Goal: Task Accomplishment & Management: Use online tool/utility

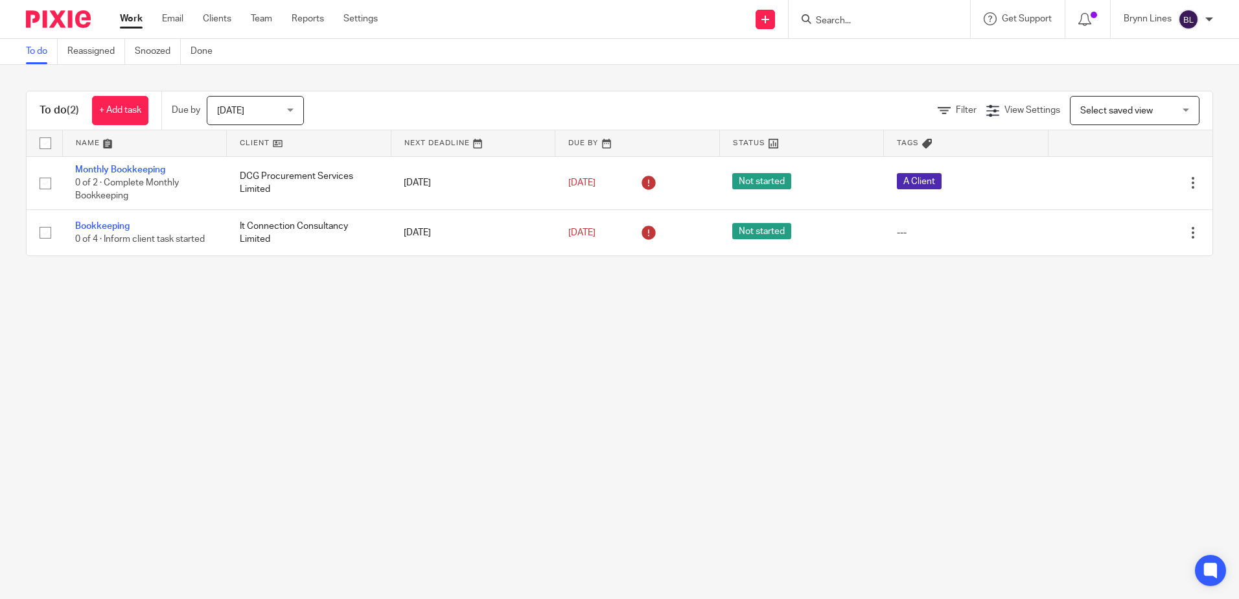
click at [827, 13] on form at bounding box center [884, 19] width 138 height 16
click at [834, 16] on input "Search" at bounding box center [873, 22] width 117 height 12
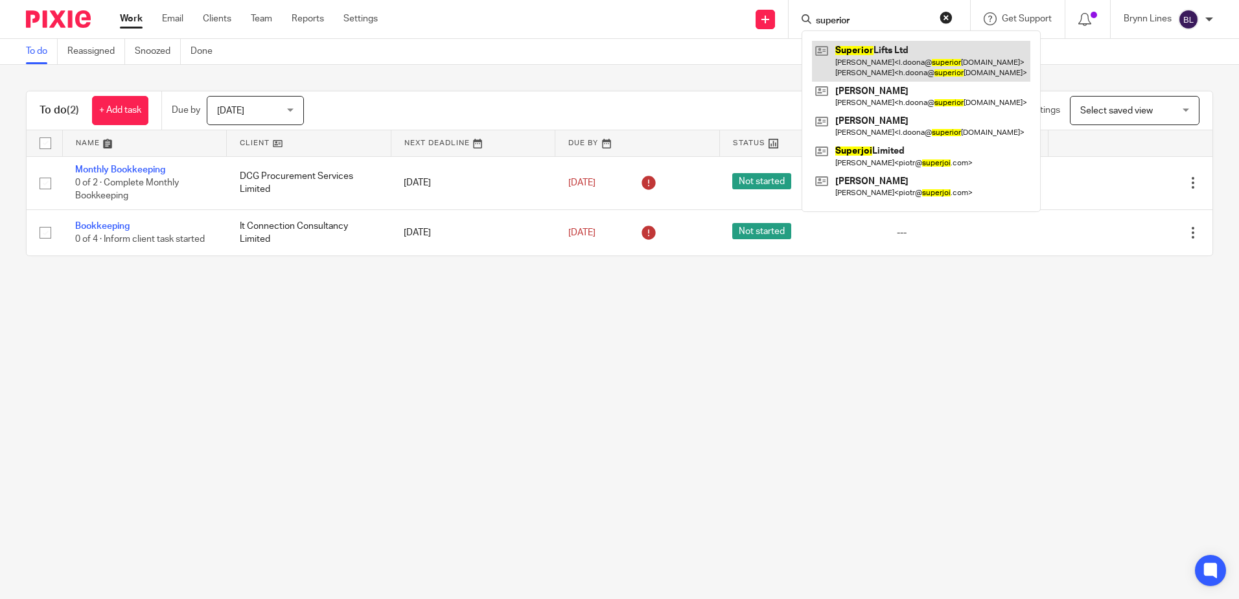
type input "superior"
click at [873, 69] on link at bounding box center [921, 61] width 218 height 40
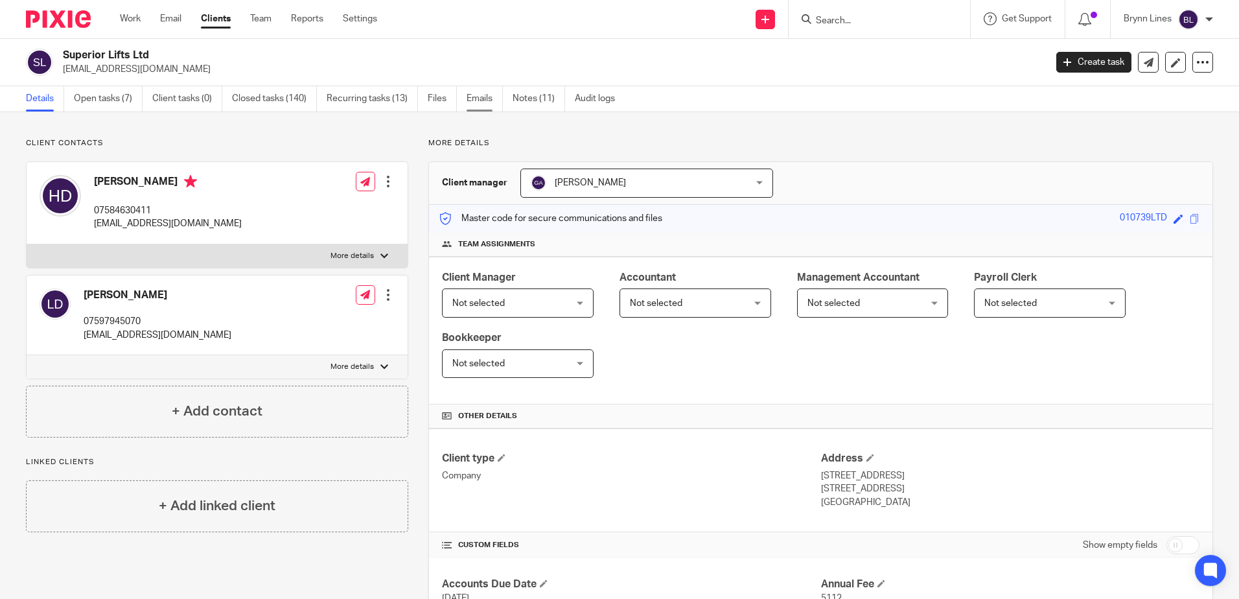
click at [480, 95] on link "Emails" at bounding box center [485, 98] width 36 height 25
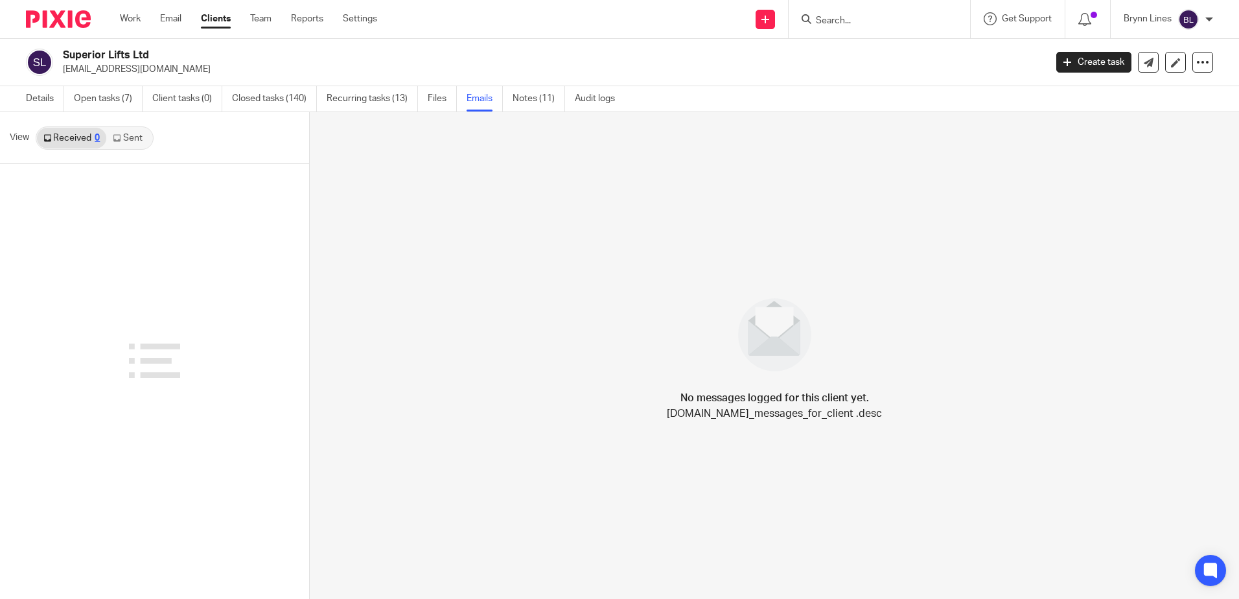
drag, startPoint x: 135, startPoint y: 119, endPoint x: 133, endPoint y: 126, distance: 7.6
click at [135, 124] on div "View Received 0 Sent" at bounding box center [154, 138] width 309 height 52
click at [128, 137] on link "Sent" at bounding box center [128, 138] width 45 height 21
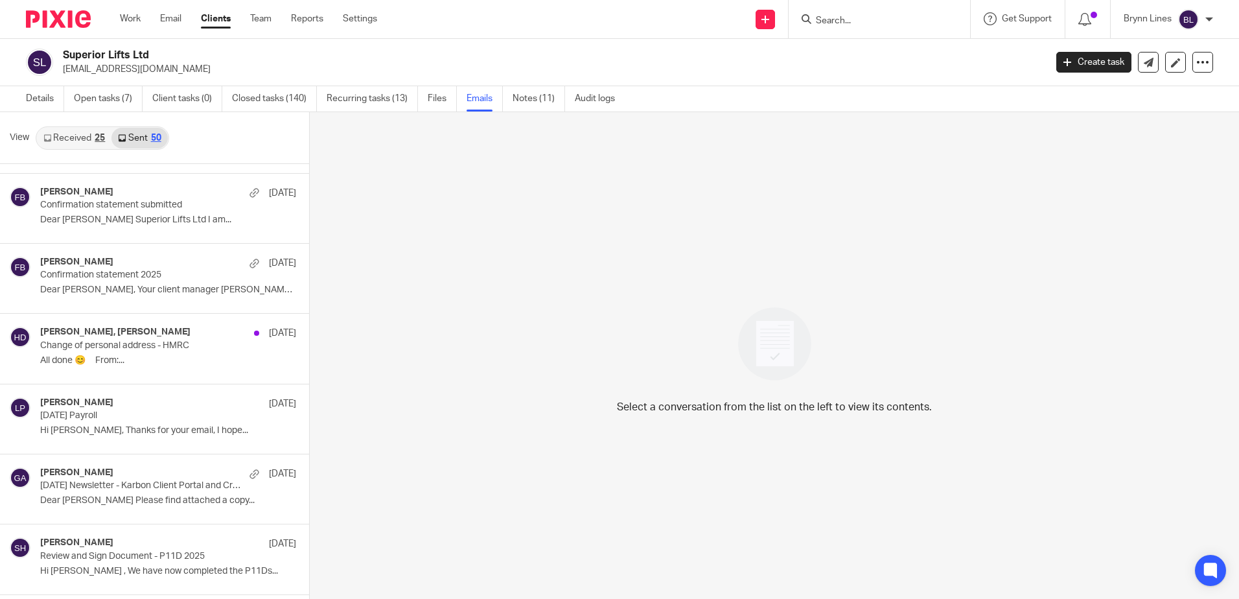
scroll to position [1490, 0]
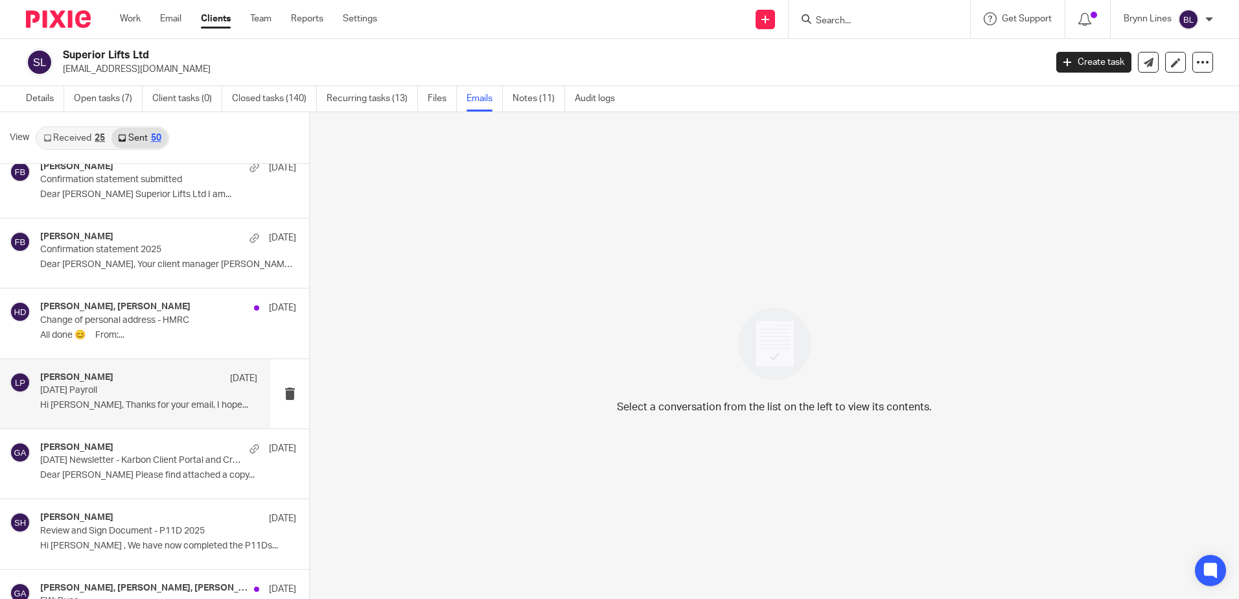
click at [131, 386] on p "December 2024 Payroll" at bounding box center [127, 390] width 174 height 11
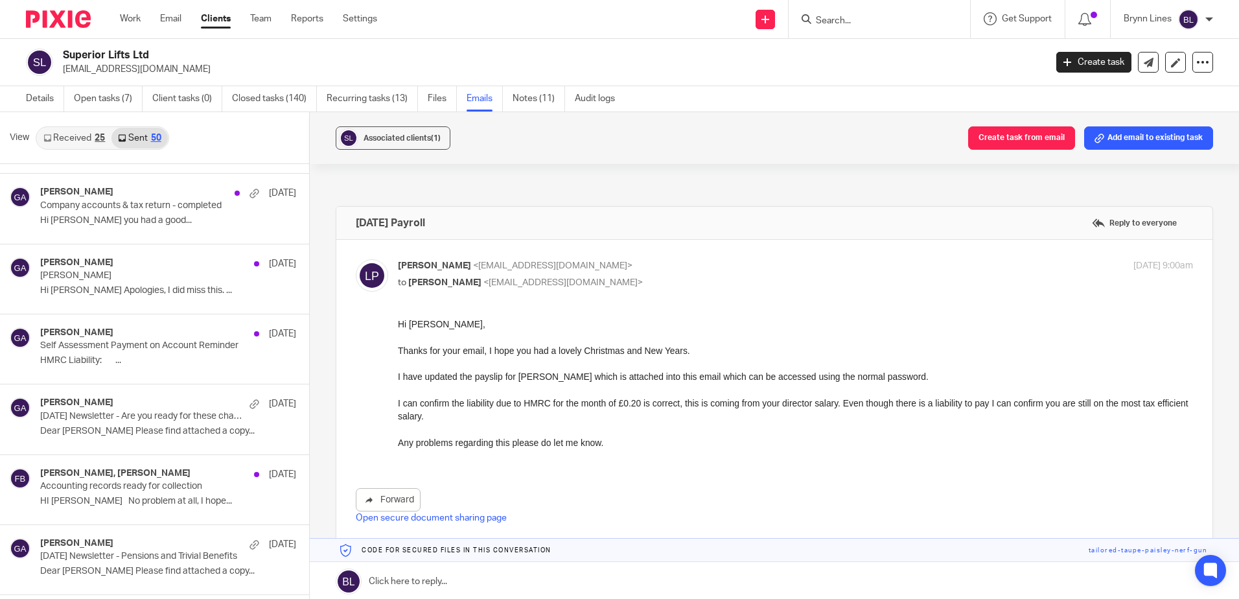
scroll to position [2398, 0]
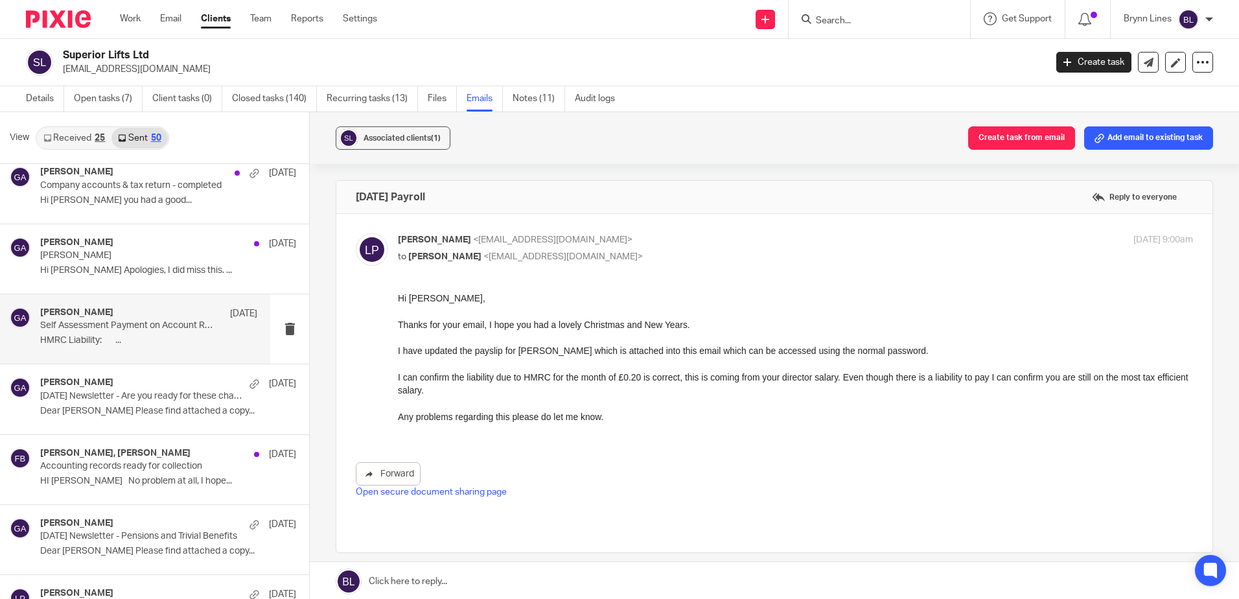
click at [84, 332] on div "Gemma Ayton 1 Apr Self Assessment Payment on Account Reminder HMRC Liability: .…" at bounding box center [148, 328] width 217 height 43
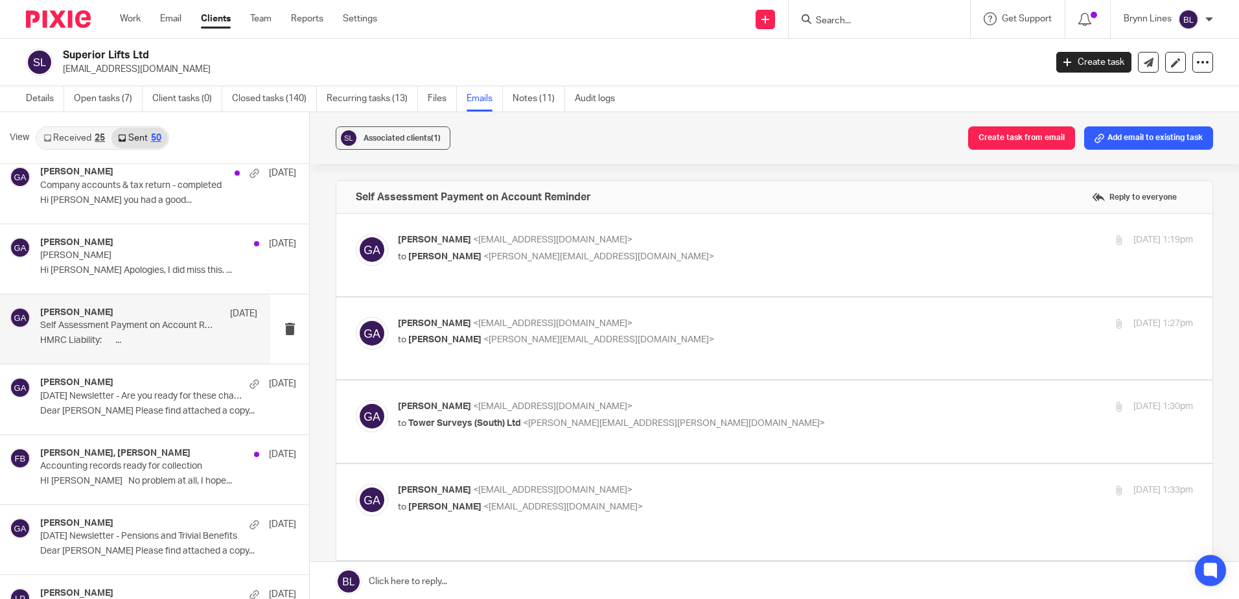
scroll to position [0, 0]
click at [495, 254] on span "<alex@duct-air.co.uk>" at bounding box center [598, 256] width 231 height 9
checkbox input "true"
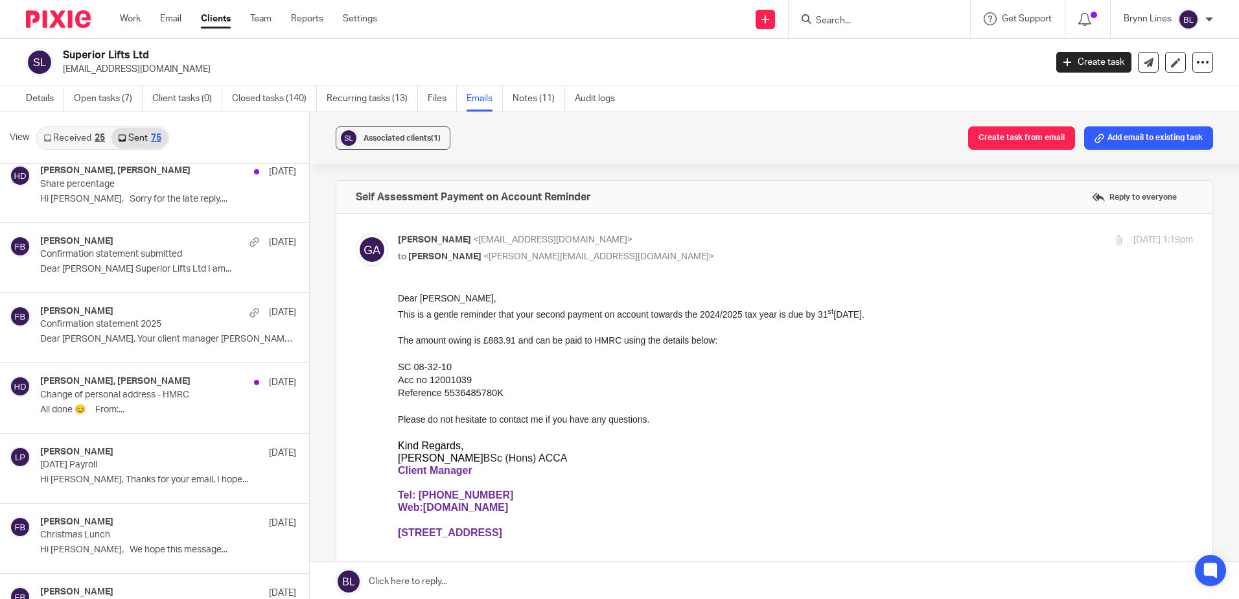
scroll to position [3175, 0]
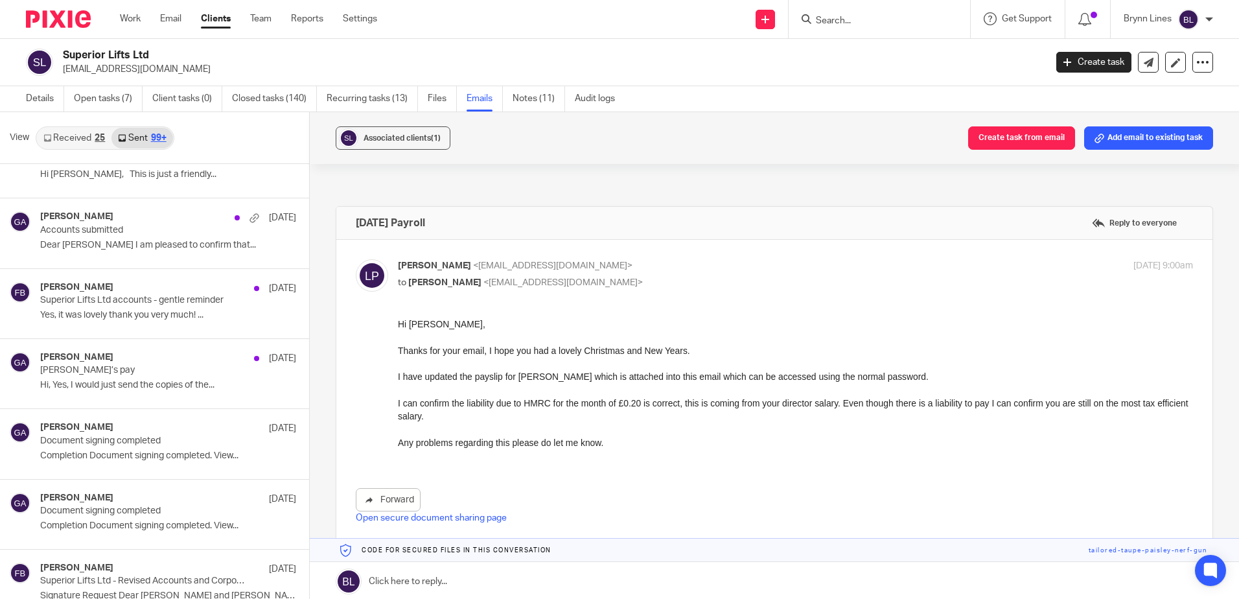
scroll to position [8878, 0]
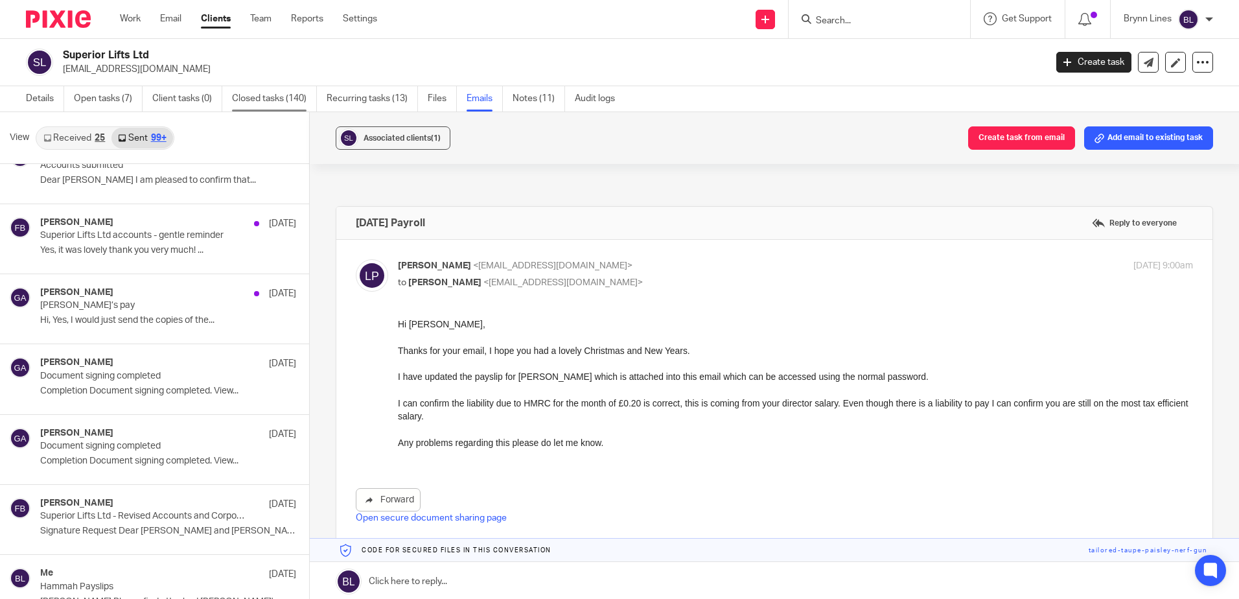
click at [269, 104] on link "Closed tasks (140)" at bounding box center [274, 98] width 85 height 25
click at [270, 102] on link "Closed tasks (140)" at bounding box center [274, 98] width 85 height 25
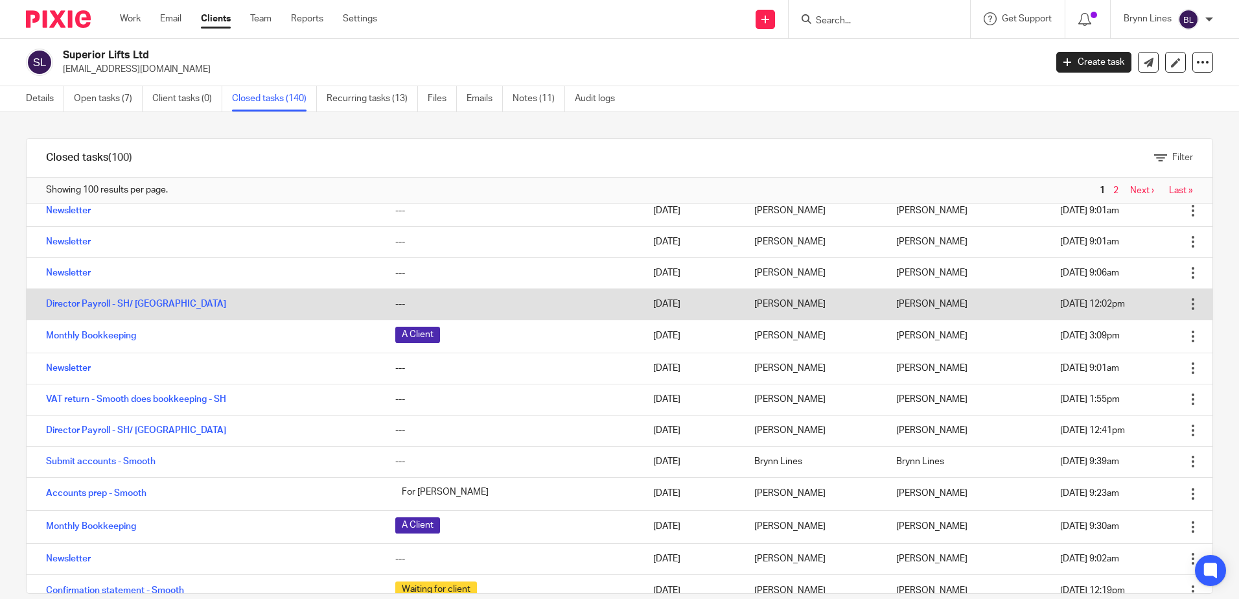
scroll to position [259, 0]
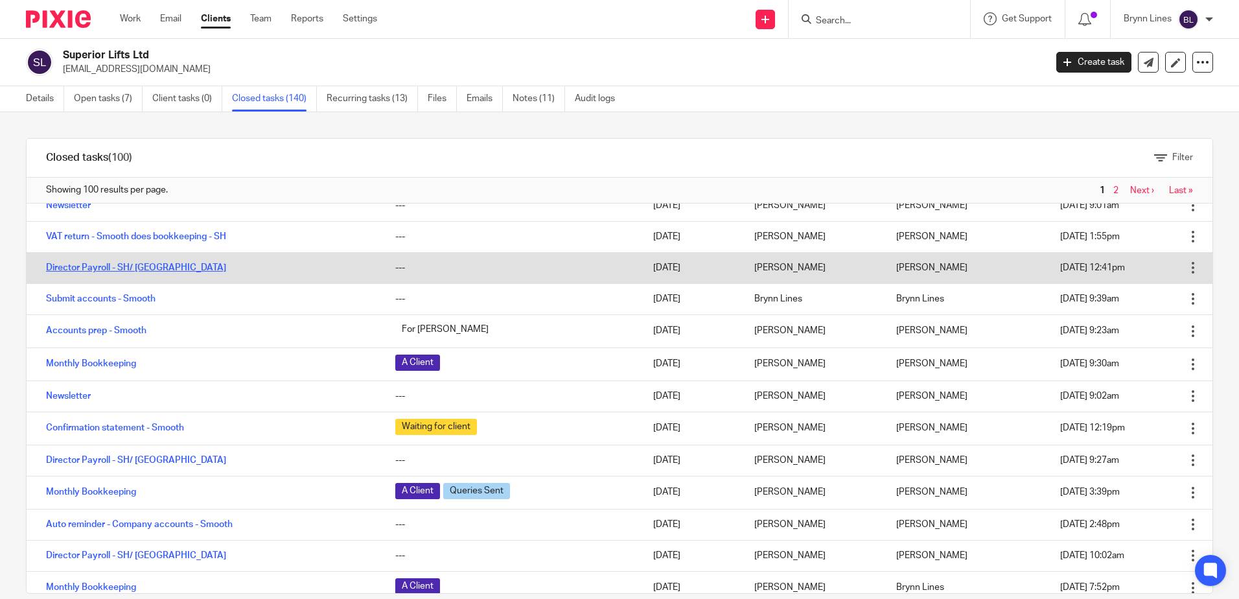
click at [128, 271] on link "Director Payroll - SH/ [GEOGRAPHIC_DATA]" at bounding box center [136, 267] width 180 height 9
click at [104, 267] on link "Director Payroll - SH/ [GEOGRAPHIC_DATA]" at bounding box center [136, 267] width 180 height 9
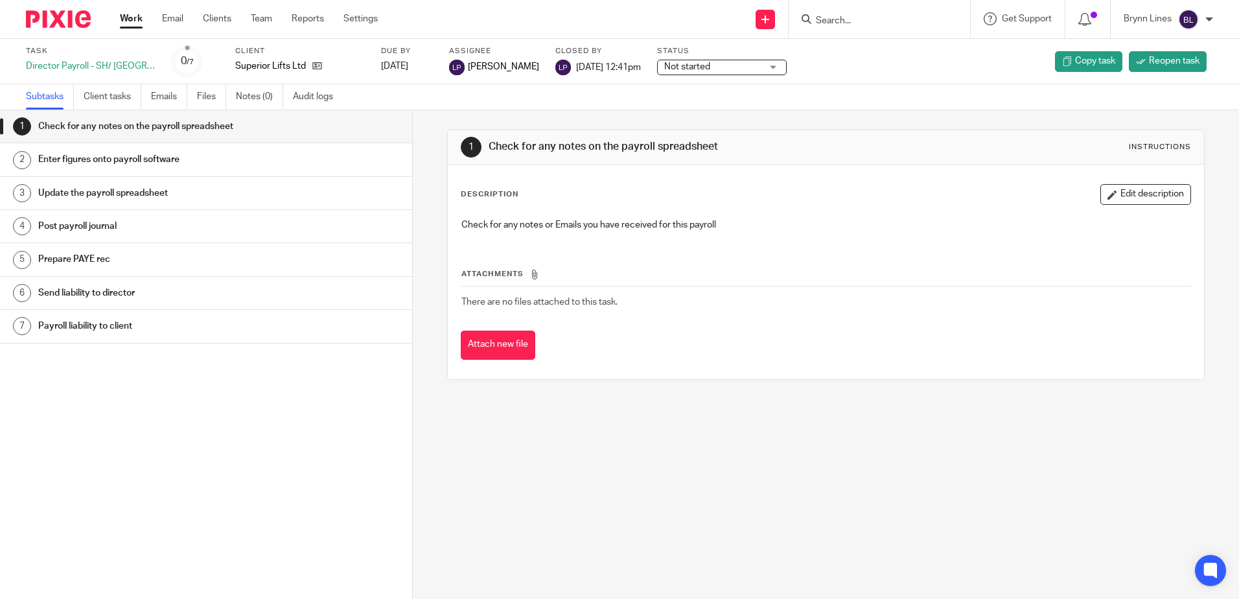
click at [64, 292] on h1 "Send liability to director" at bounding box center [158, 292] width 241 height 19
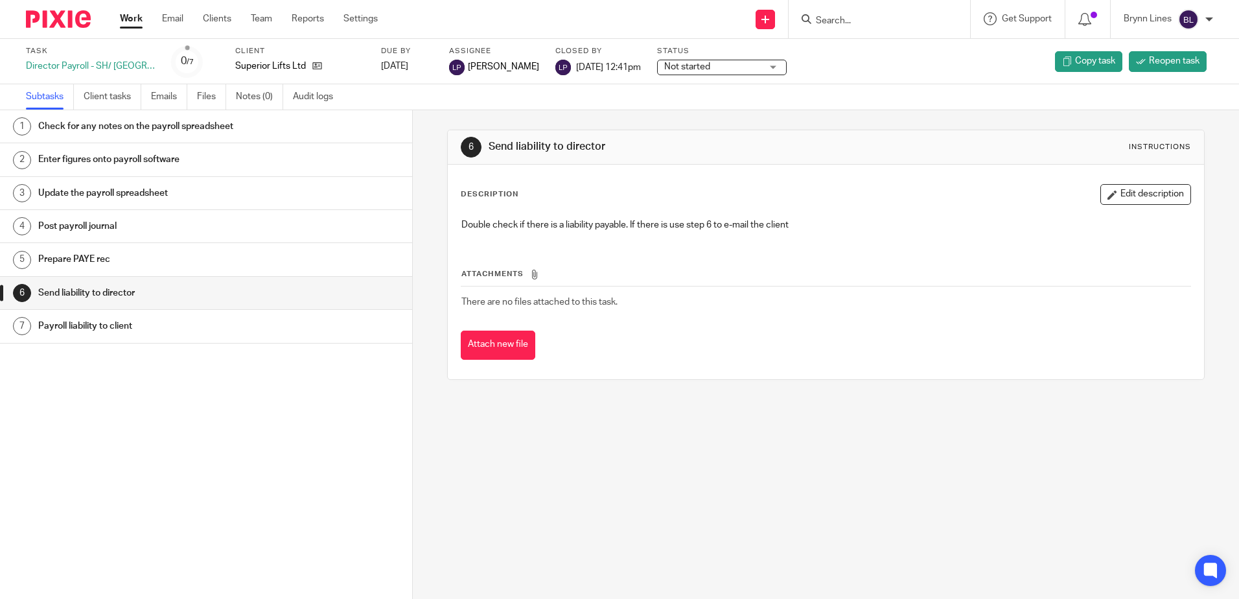
click at [113, 195] on h1 "Update the payroll spreadsheet" at bounding box center [158, 192] width 241 height 19
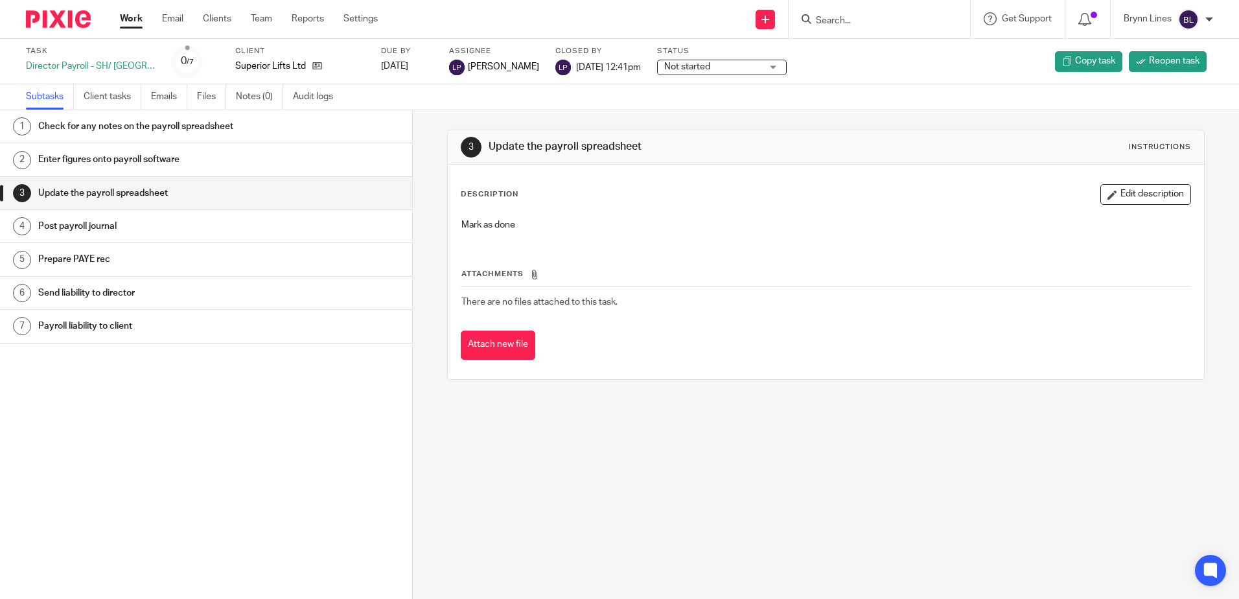
click at [86, 263] on h1 "Prepare PAYE rec" at bounding box center [158, 258] width 241 height 19
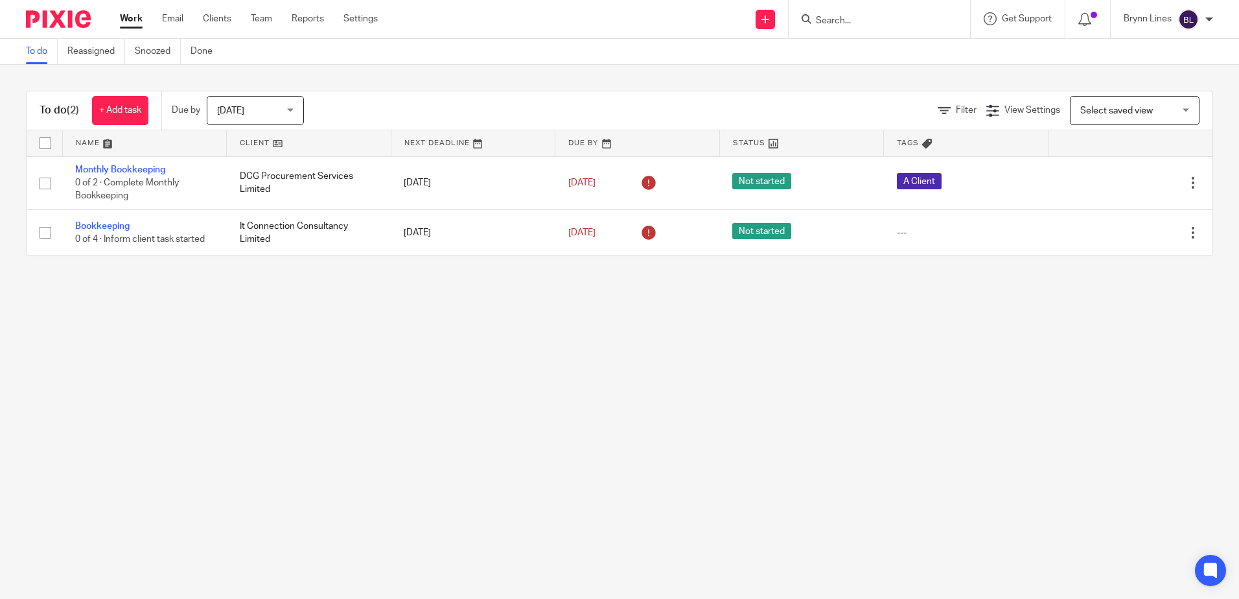
drag, startPoint x: 0, startPoint y: 0, endPoint x: 861, endPoint y: 12, distance: 861.3
click at [861, 11] on form at bounding box center [884, 19] width 138 height 16
click at [865, 24] on input "Search" at bounding box center [873, 22] width 117 height 12
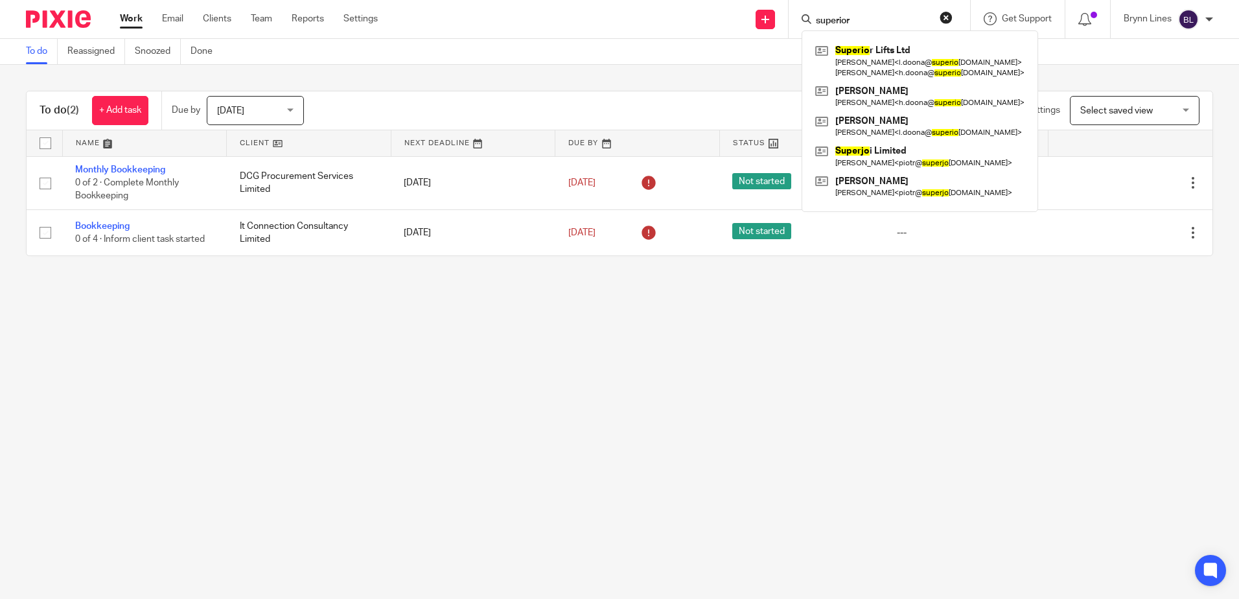
type input "superior"
click button "submit" at bounding box center [0, 0] width 0 height 0
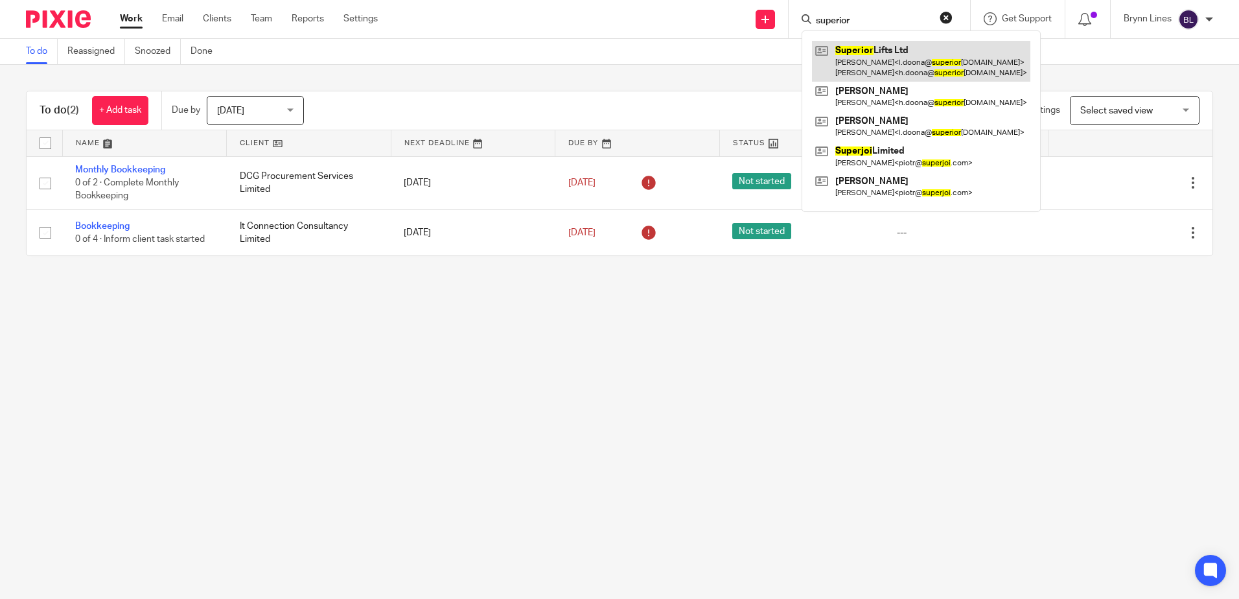
click at [861, 70] on link at bounding box center [921, 61] width 218 height 40
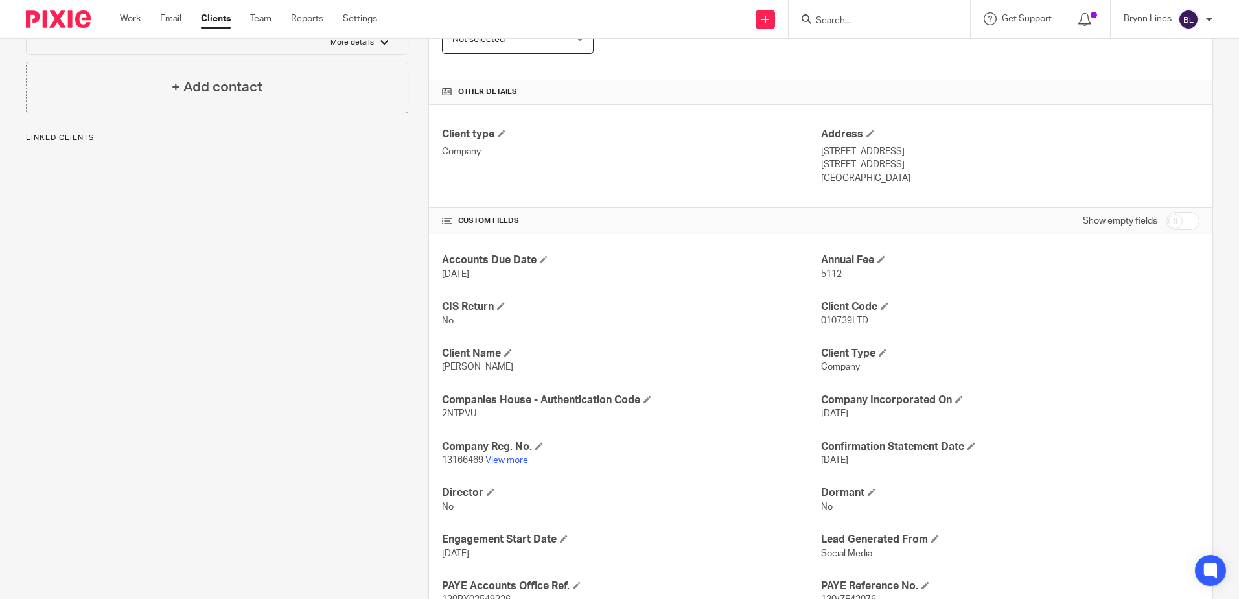
scroll to position [583, 0]
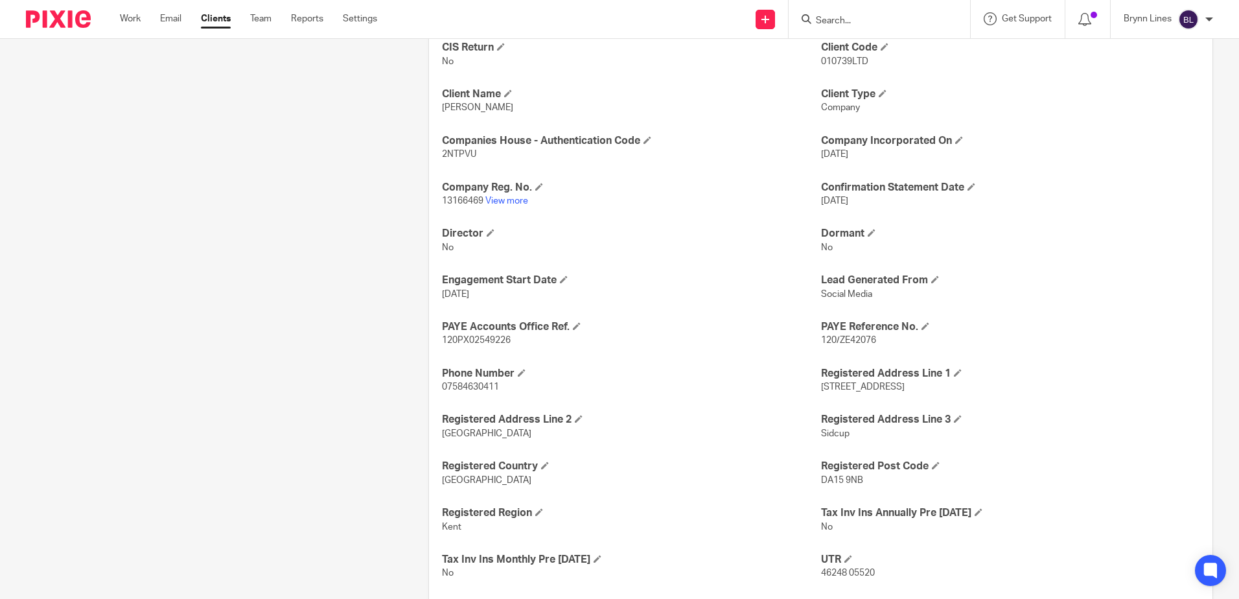
click at [478, 338] on span "120PX02549226" at bounding box center [476, 340] width 69 height 9
copy span "120PX02549226"
